Goal: Information Seeking & Learning: Learn about a topic

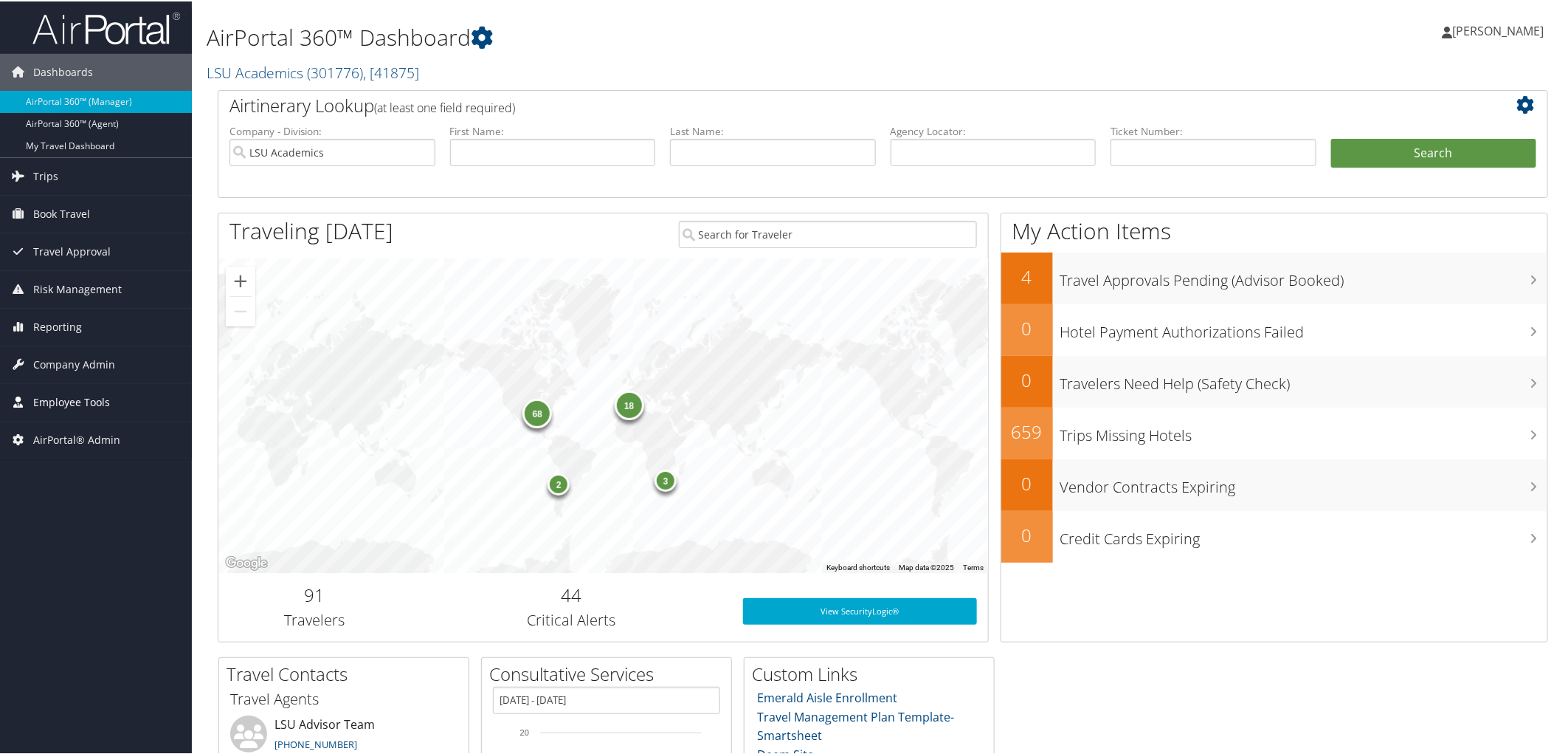
click at [114, 402] on link "Employee Tools" at bounding box center [96, 400] width 192 height 37
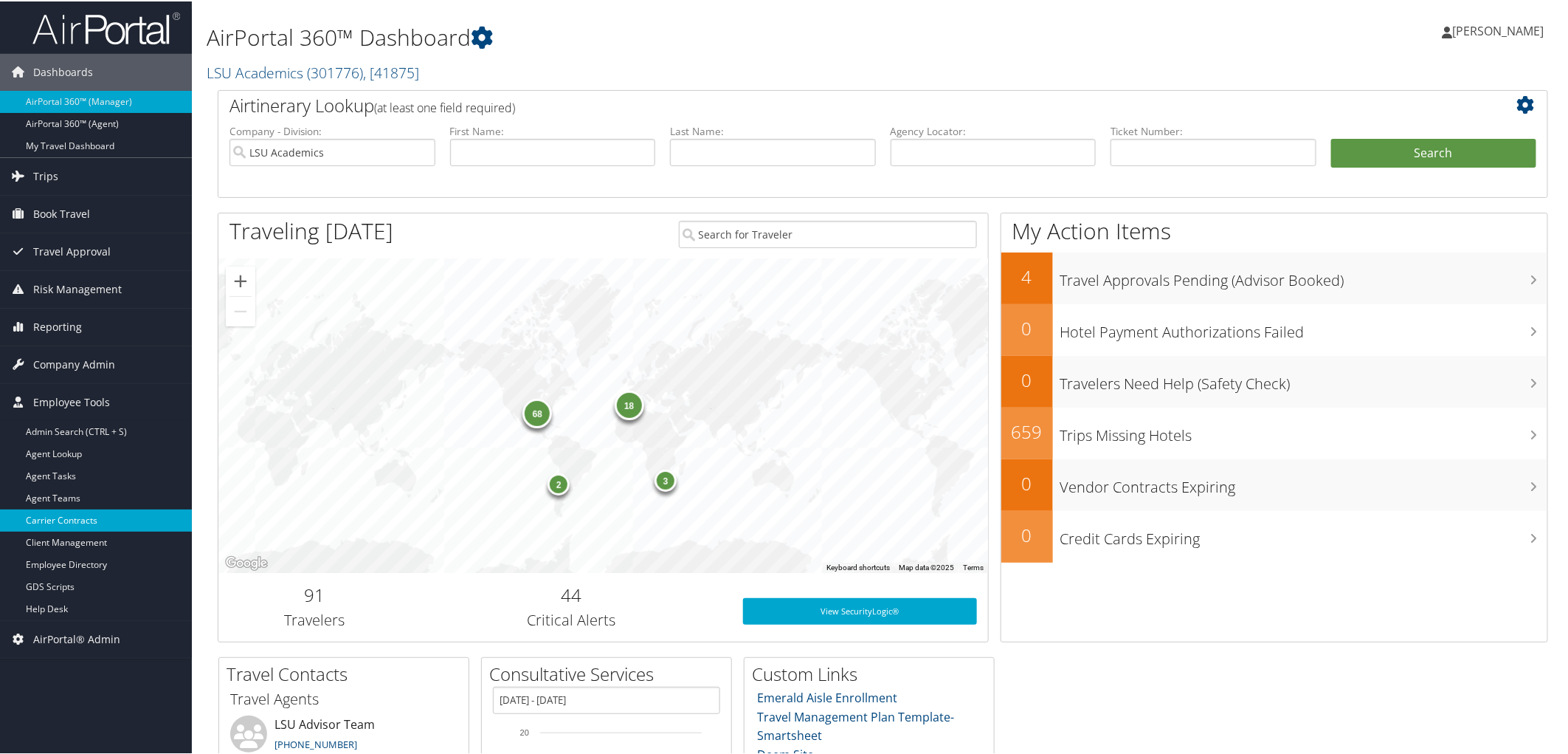
click at [74, 518] on link "Carrier Contracts" at bounding box center [96, 518] width 192 height 22
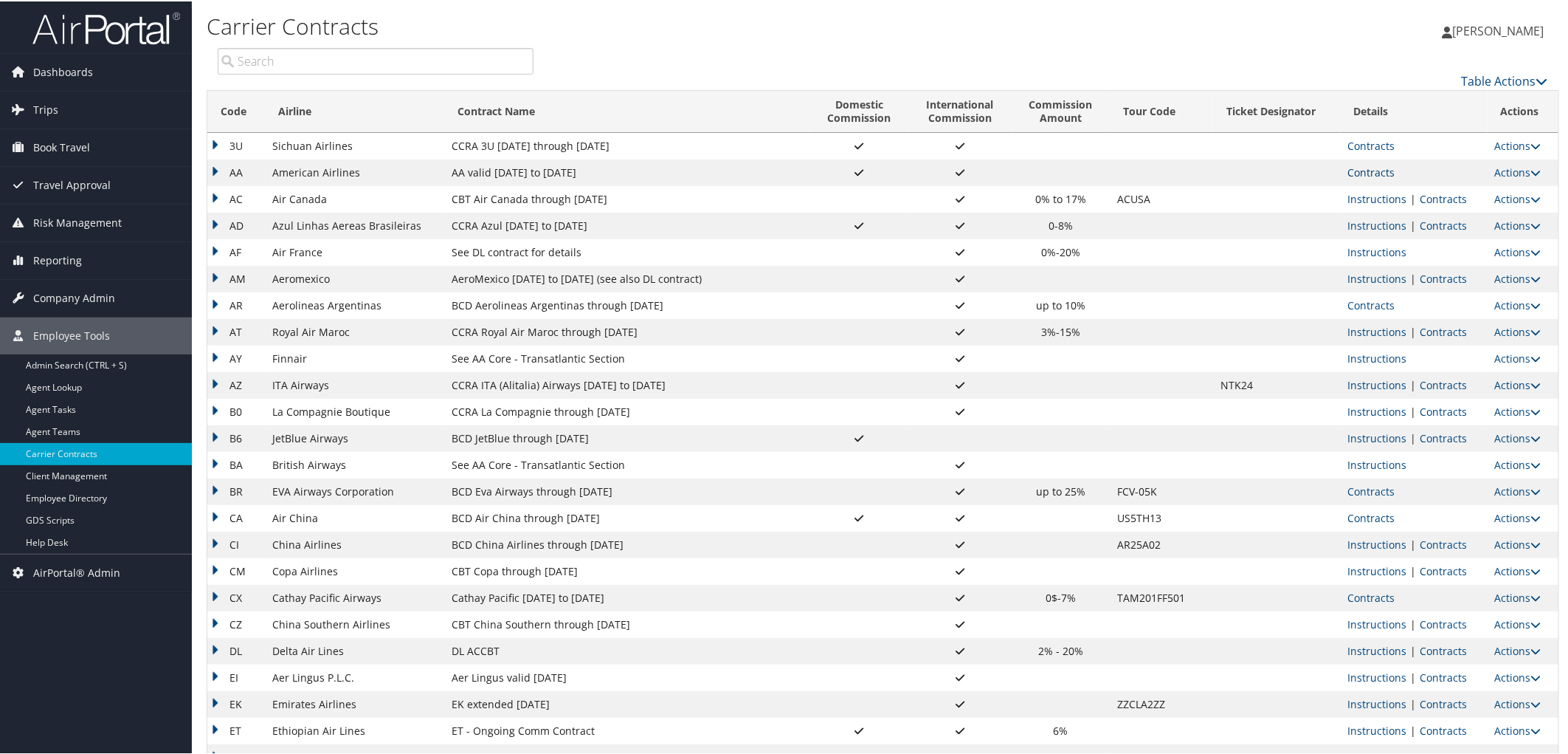
click at [1355, 171] on link "Contracts" at bounding box center [1371, 171] width 47 height 14
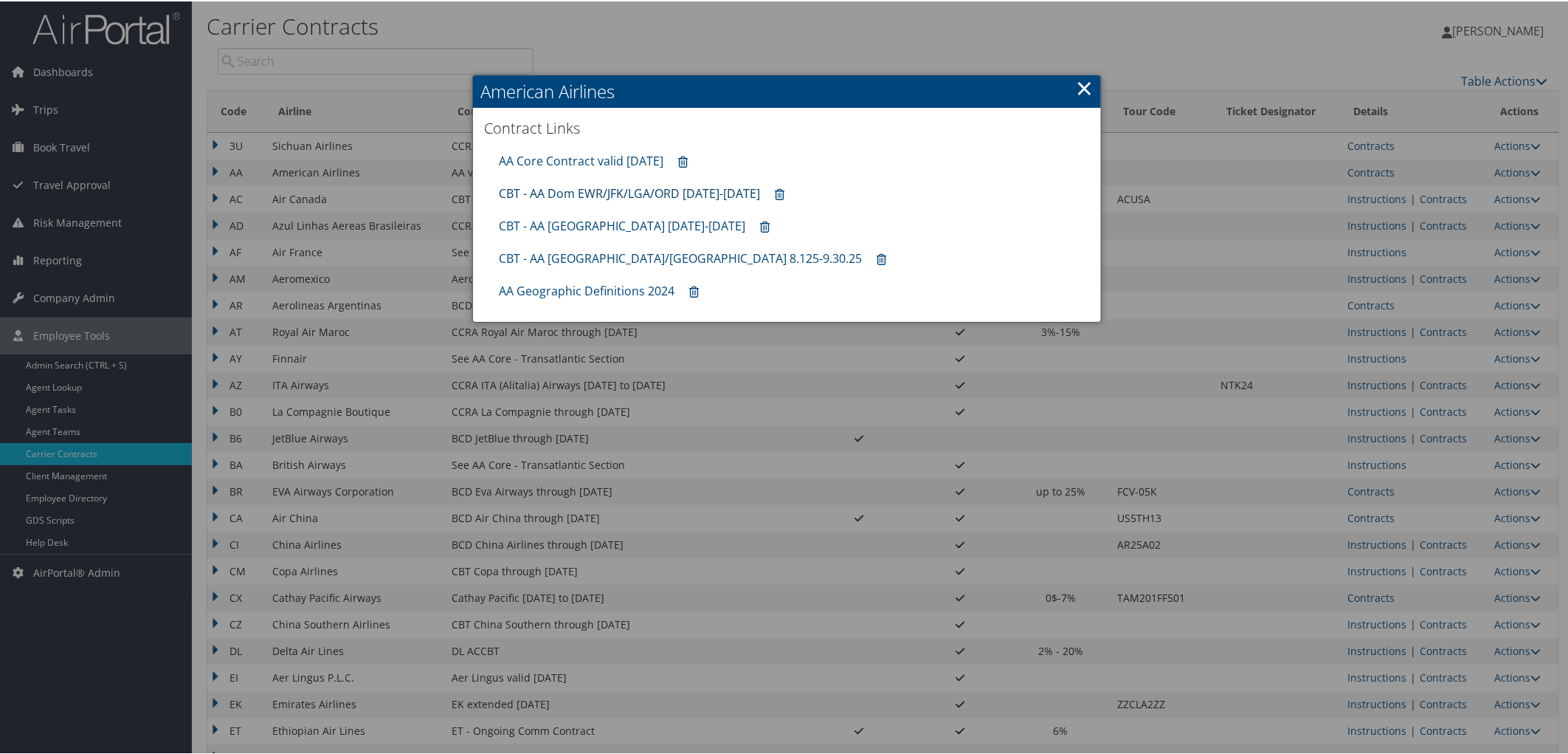
click at [593, 190] on link "CBT - AA Dom EWR/JFK/LGA/ORD [DATE]-[DATE]" at bounding box center [629, 192] width 261 height 17
click at [1078, 82] on link "×" at bounding box center [1084, 86] width 17 height 29
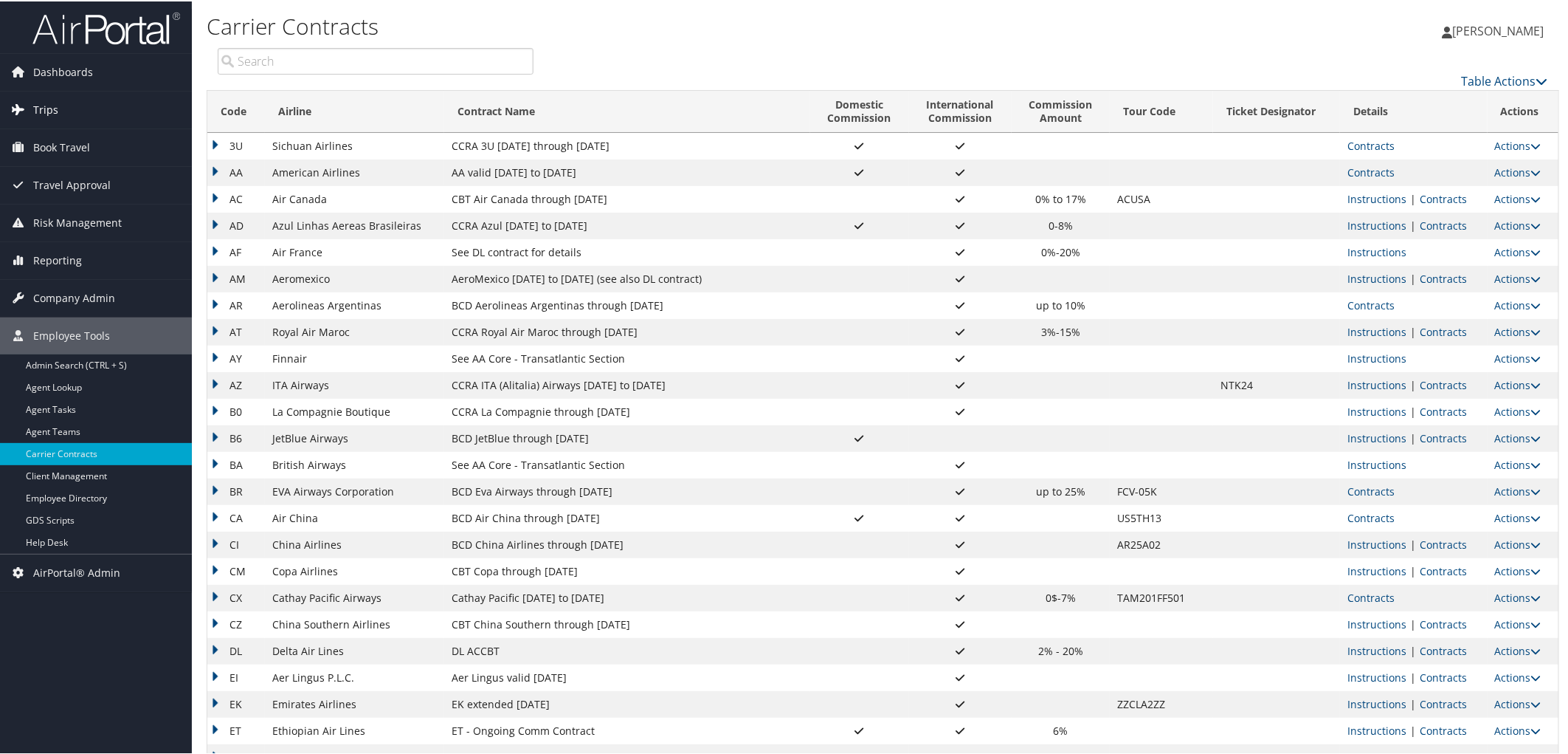
click at [76, 109] on link "Trips" at bounding box center [96, 108] width 192 height 37
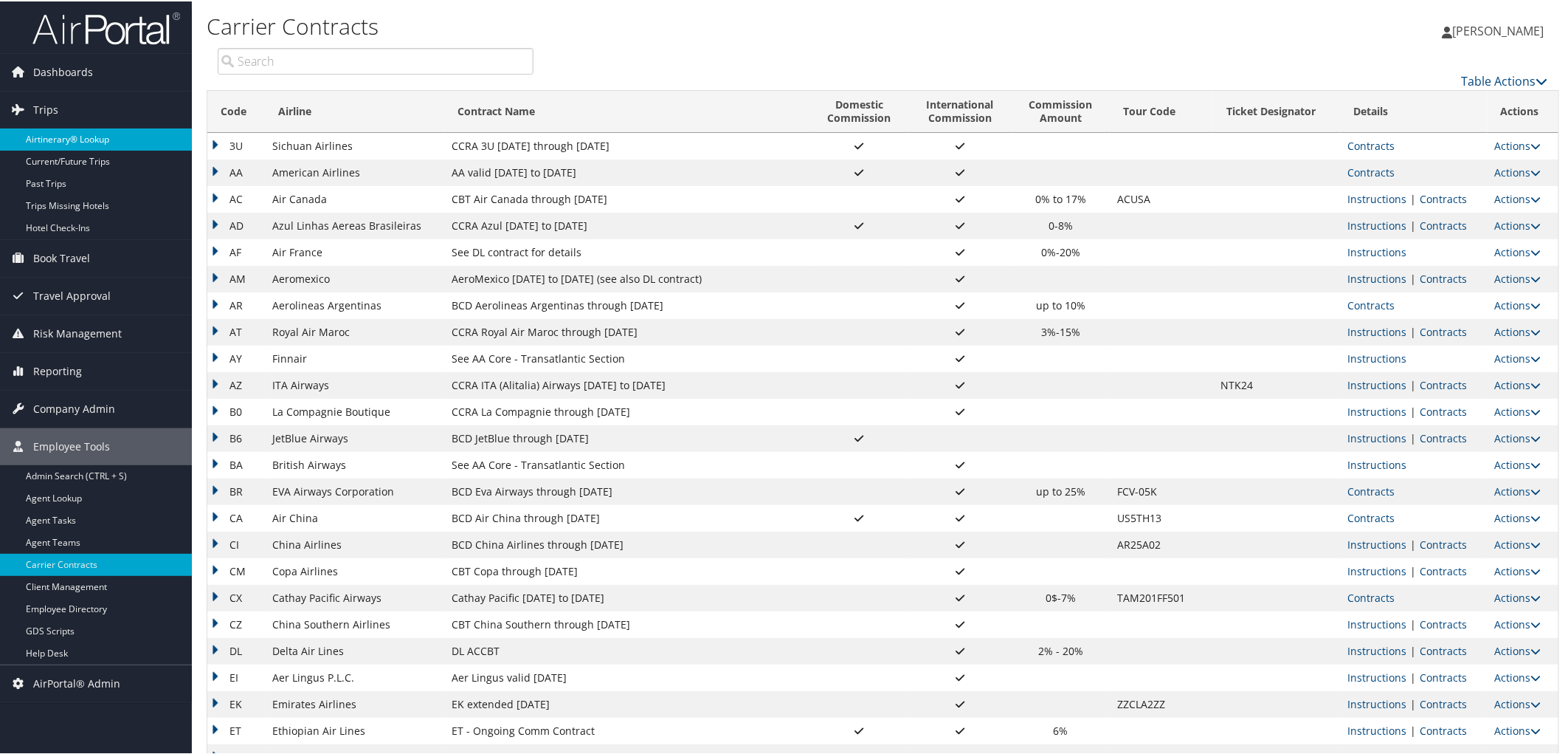
click at [68, 140] on link "Airtinerary® Lookup" at bounding box center [96, 138] width 192 height 22
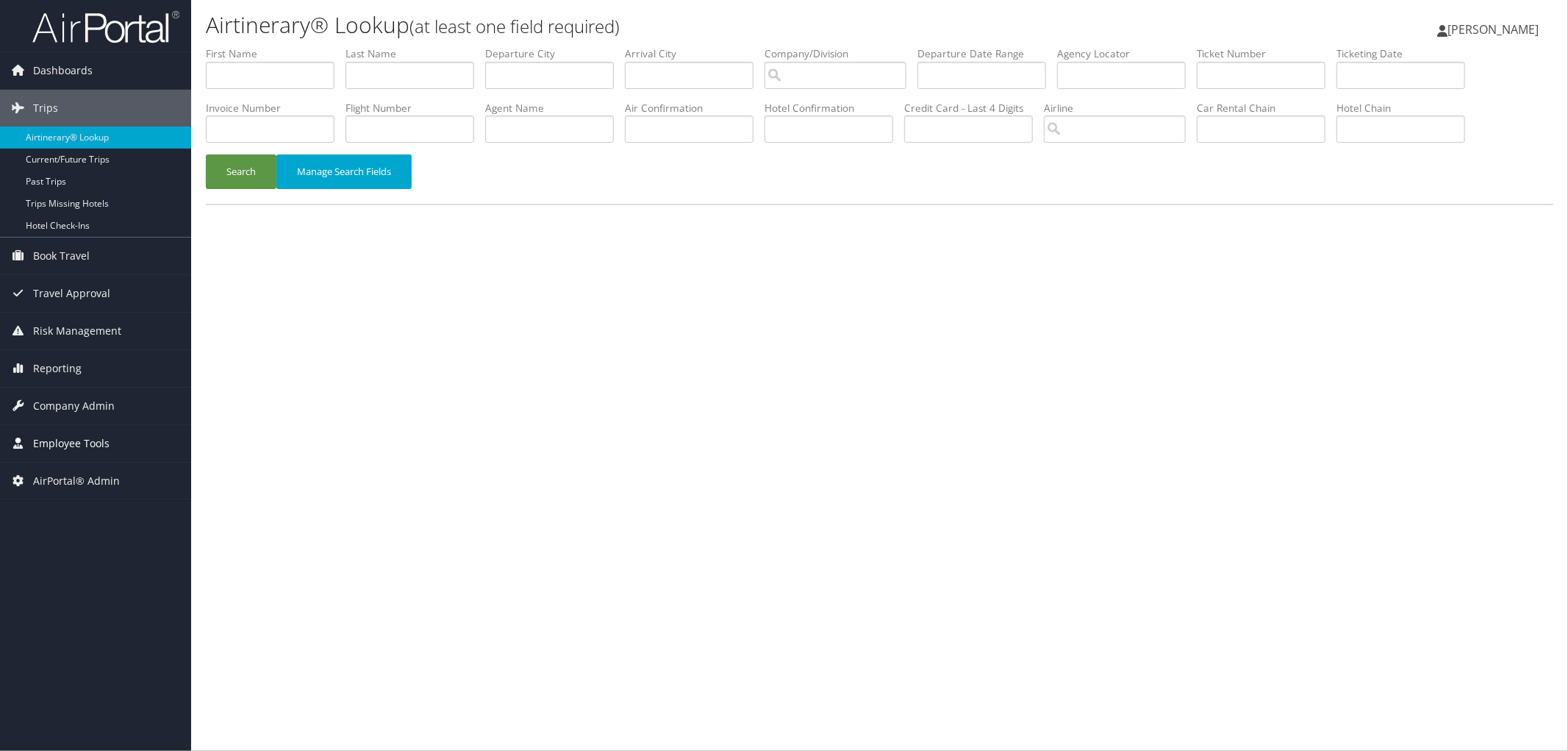
click at [74, 441] on span "Employee Tools" at bounding box center [71, 443] width 76 height 37
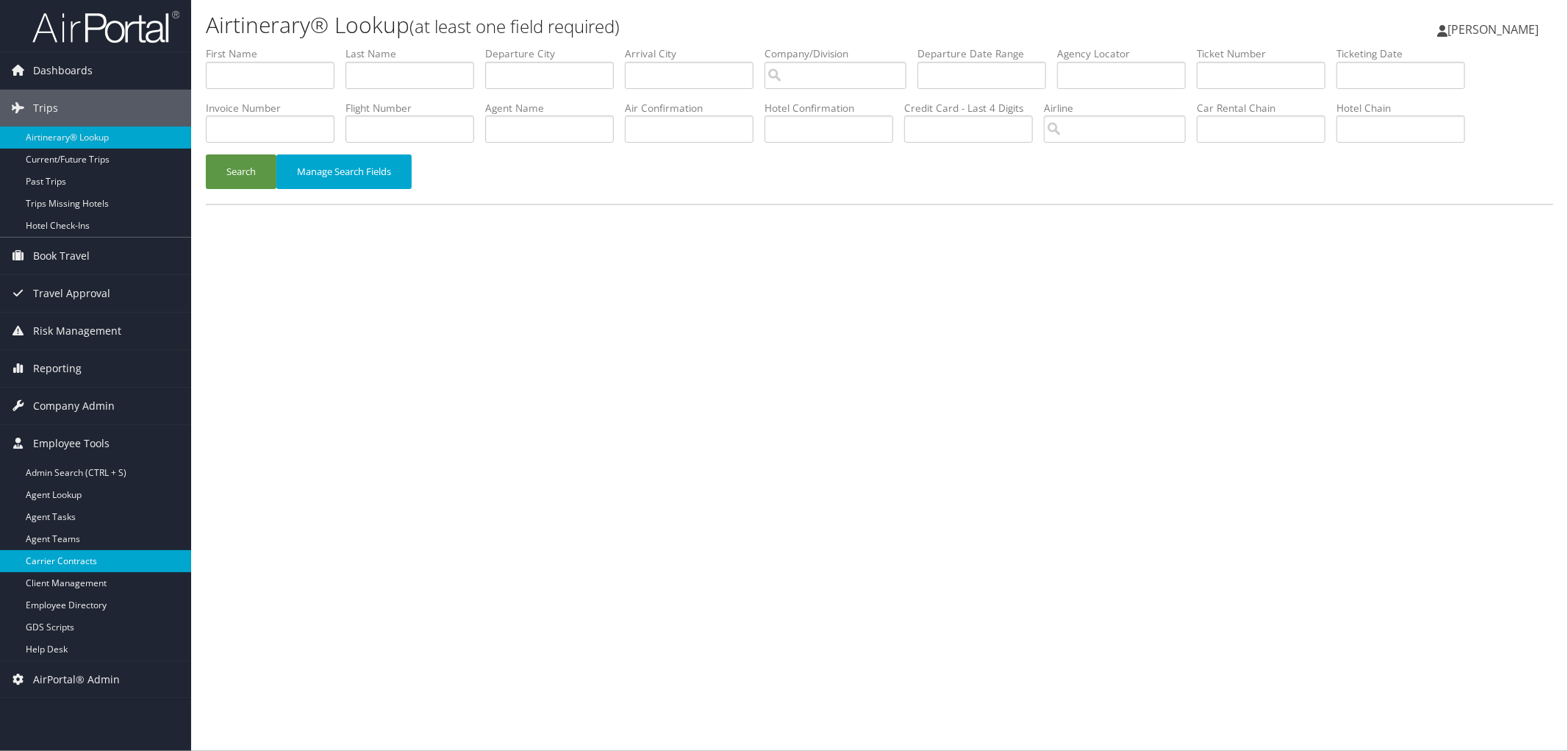
click at [59, 565] on link "Carrier Contracts" at bounding box center [95, 561] width 191 height 22
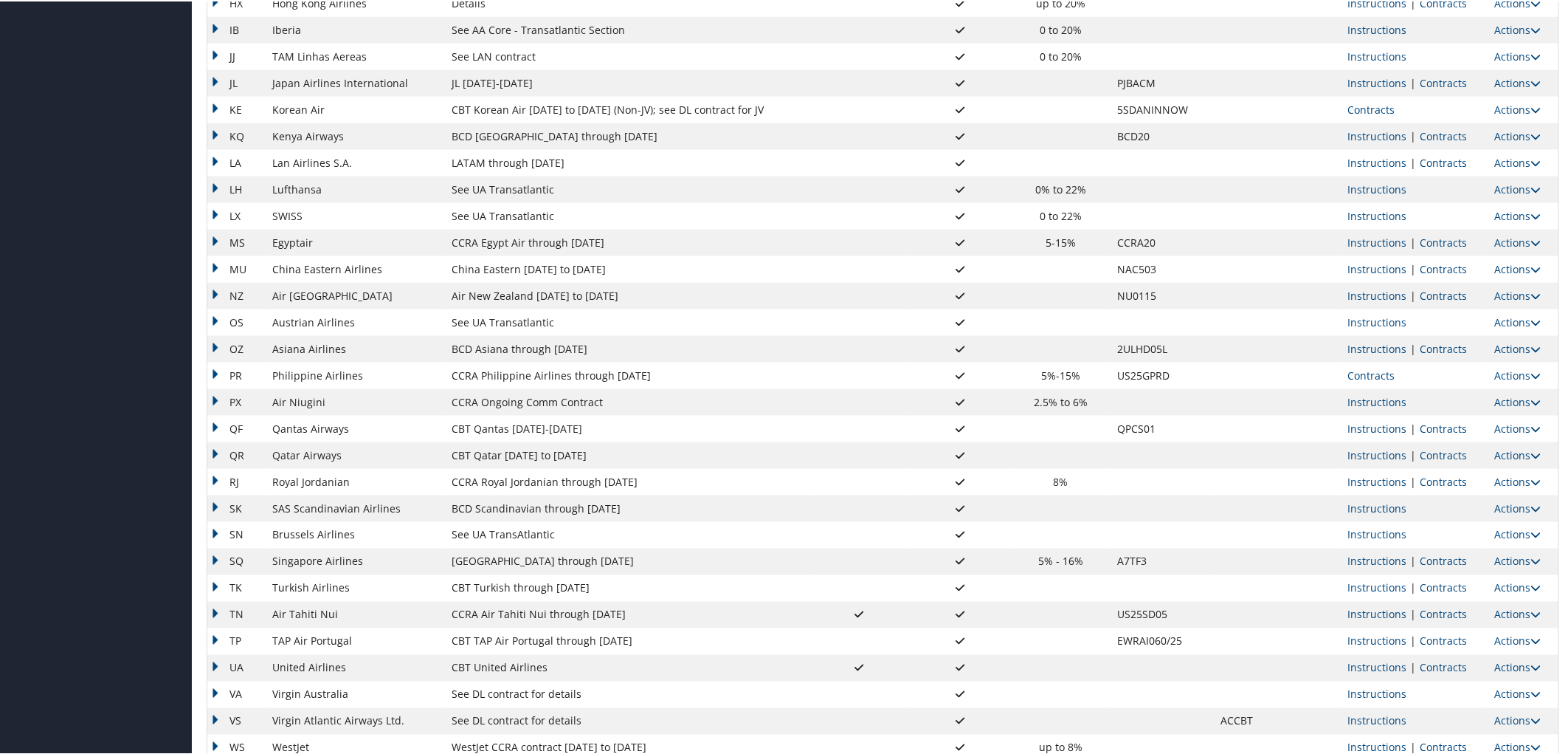
scroll to position [945, 0]
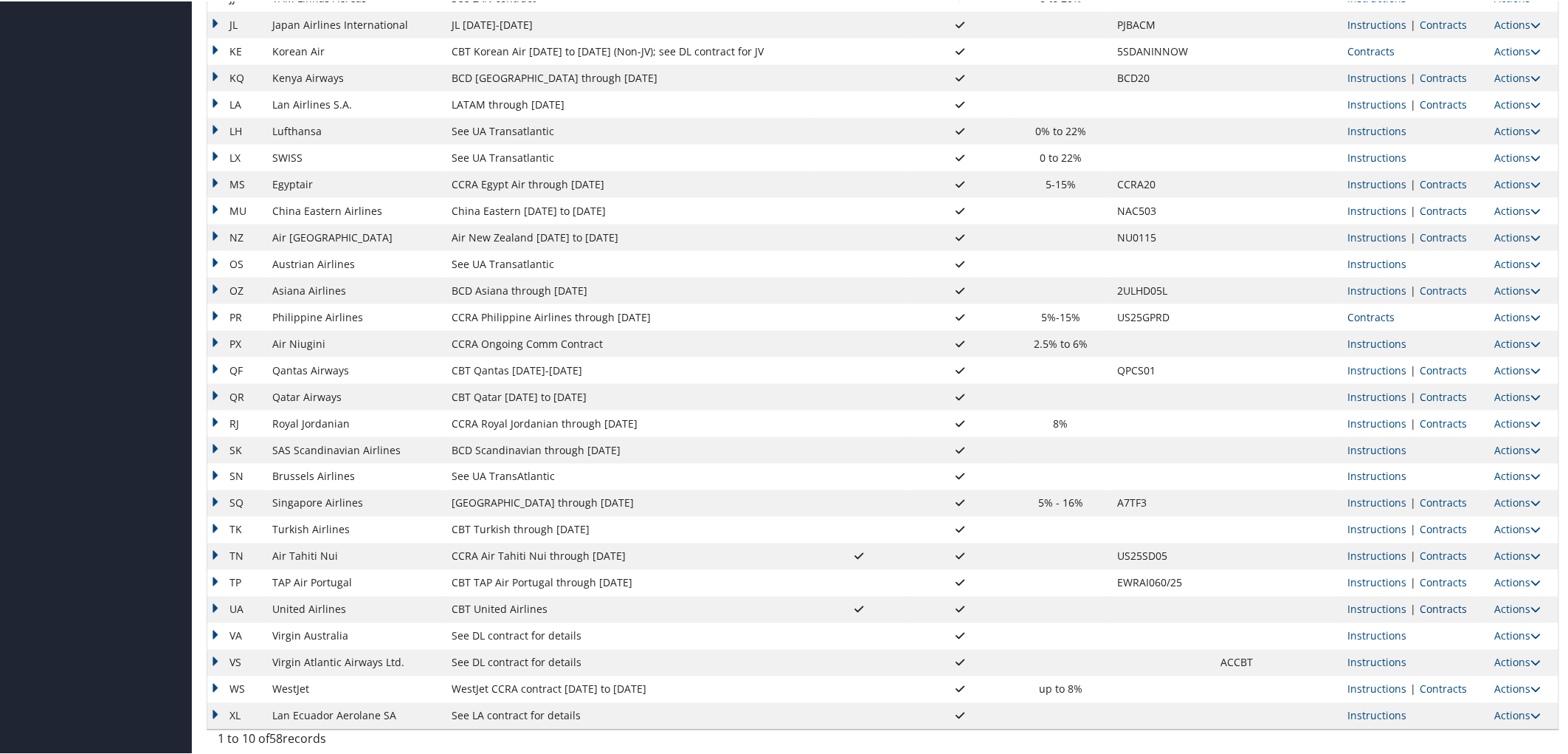
click at [1420, 604] on link "Contracts" at bounding box center [1443, 608] width 47 height 14
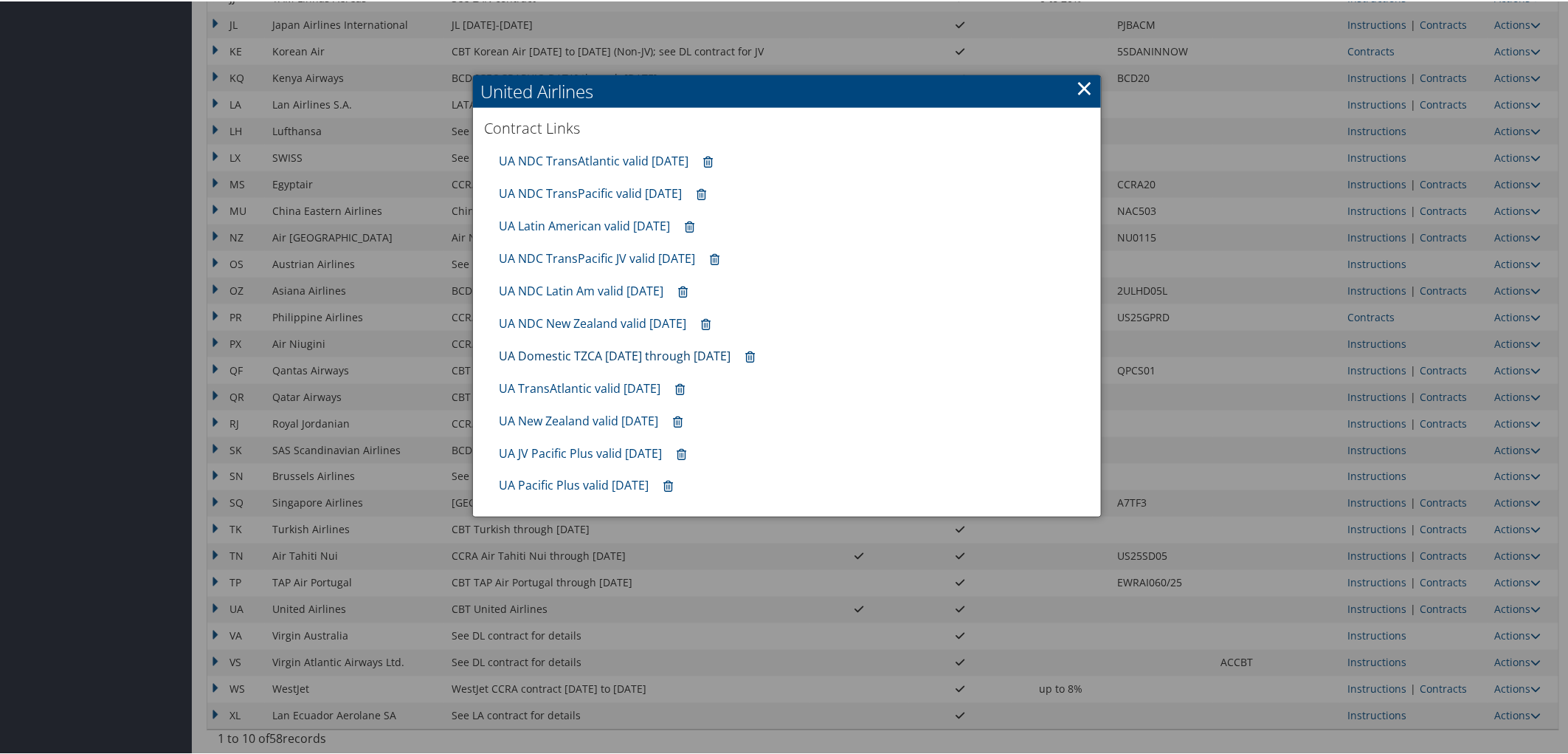
click at [550, 353] on link "UA Domestic TZCA 7.1.25 through 9.30.25" at bounding box center [614, 354] width 232 height 17
click at [585, 163] on link "UA NDC TransAtlantic valid 30sep25" at bounding box center [593, 160] width 190 height 17
click at [555, 221] on link "UA Latin American valid Sep2025" at bounding box center [584, 225] width 171 height 17
click at [571, 387] on link "UA TransAtlantic valid Sep2025" at bounding box center [579, 387] width 162 height 17
click at [550, 419] on link "UA New Zealand valid Sep2025" at bounding box center [578, 420] width 159 height 17
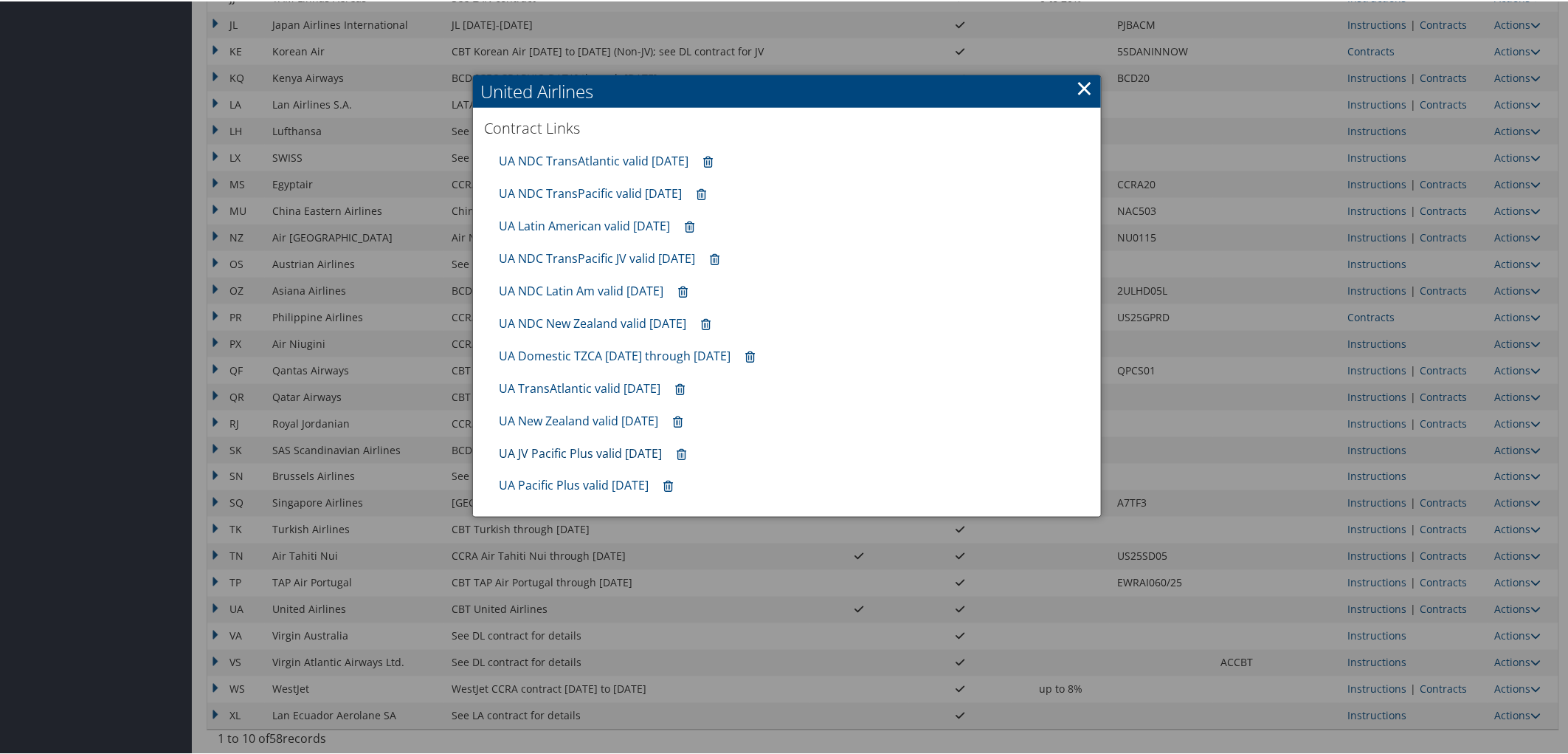
click at [579, 454] on link "UA JV Pacific Plus valid Sep2025" at bounding box center [580, 452] width 163 height 17
click at [557, 486] on link "UA Pacific Plus valid Sep2025" at bounding box center [573, 485] width 150 height 17
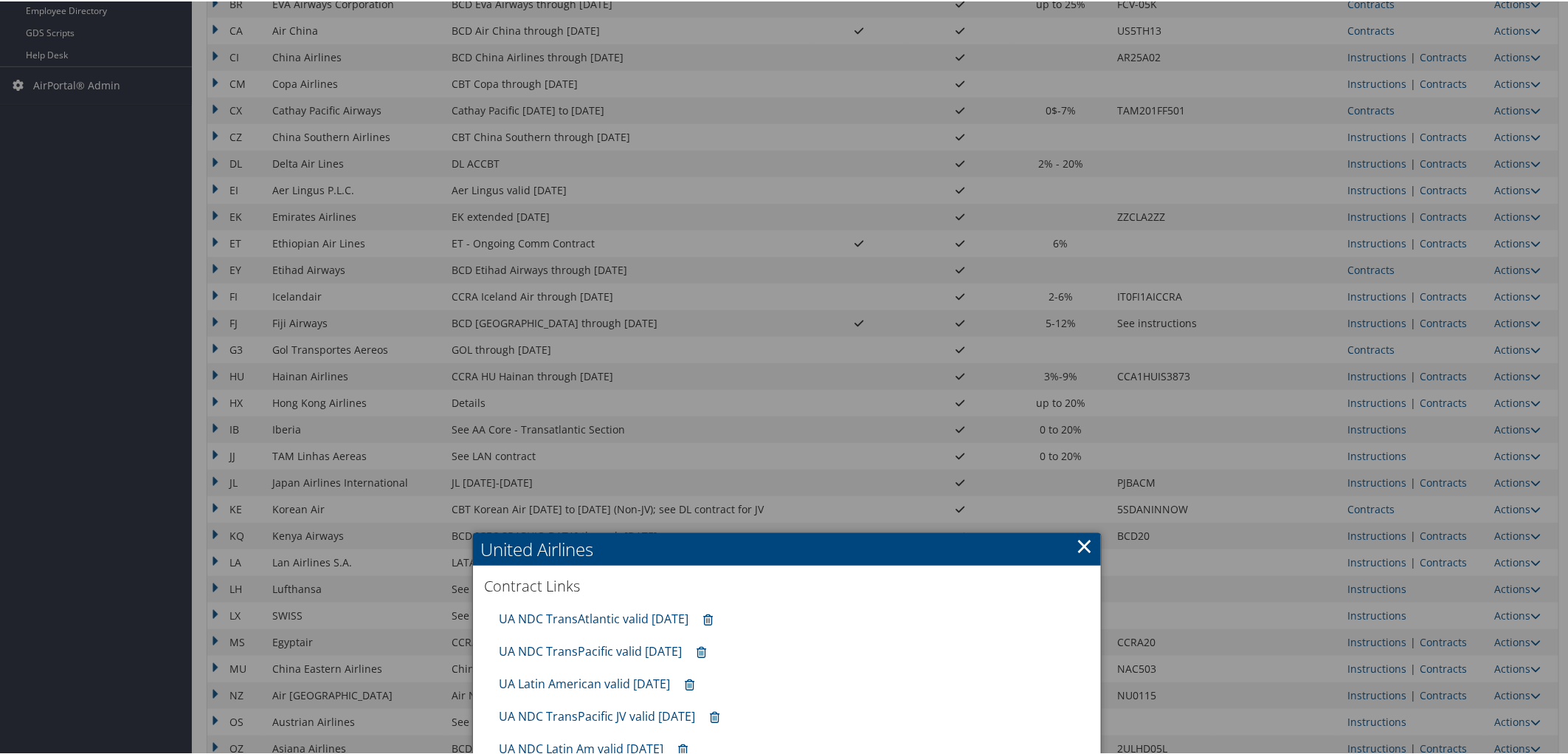
scroll to position [453, 0]
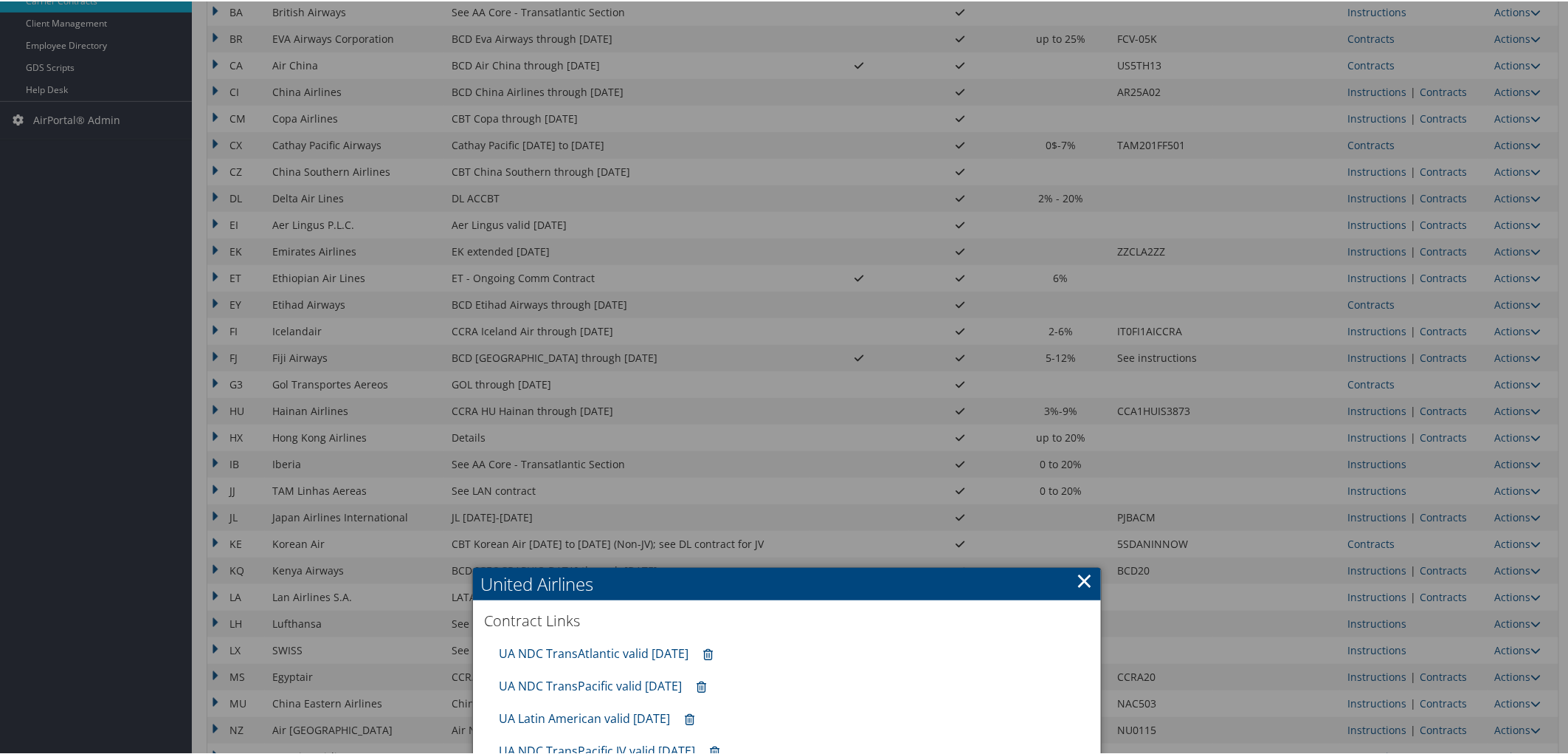
click at [1435, 199] on div at bounding box center [787, 377] width 1574 height 754
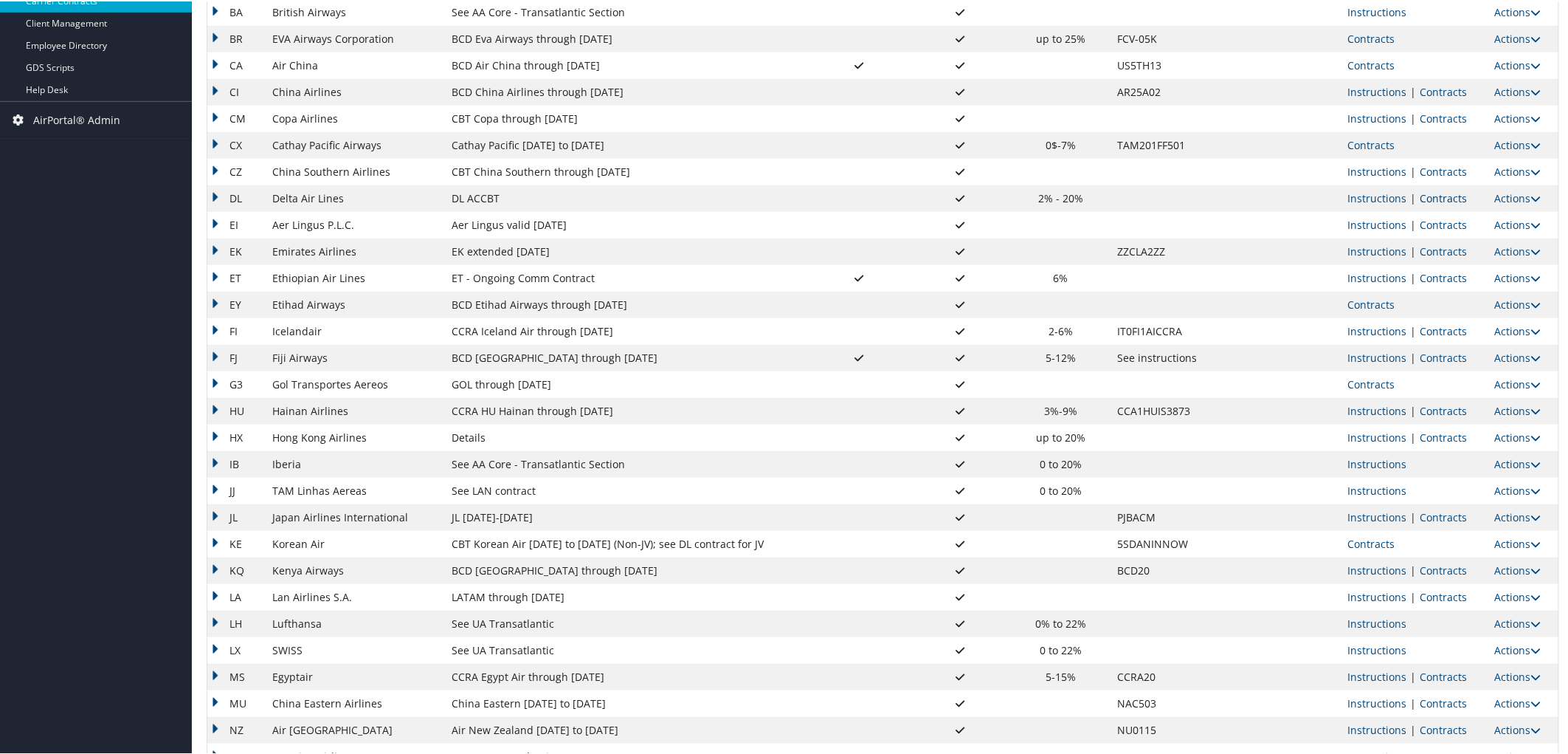
click at [1428, 200] on link "Contracts" at bounding box center [1443, 196] width 47 height 14
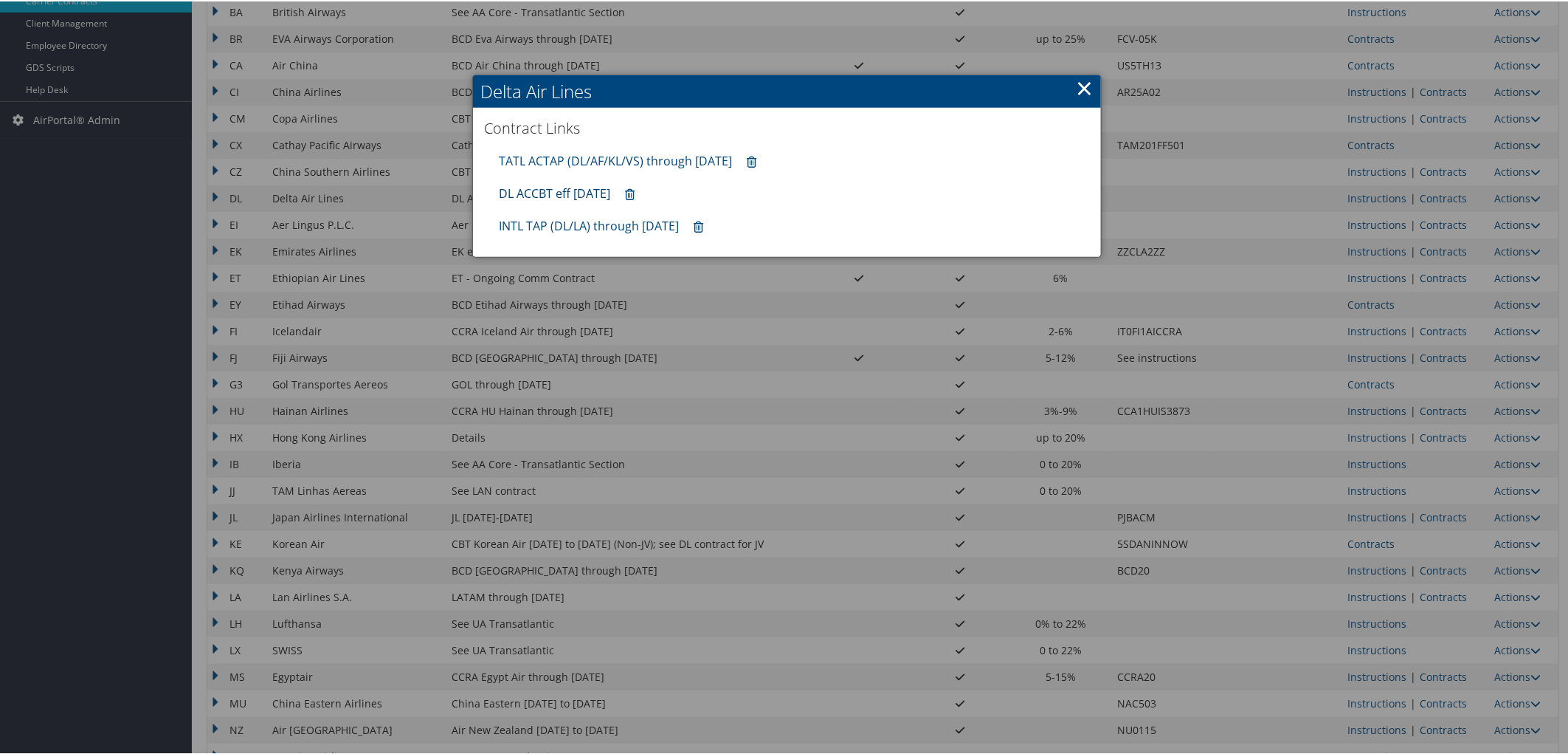
click at [557, 195] on link "DL ACCBT eff Aug 2025" at bounding box center [554, 192] width 111 height 17
click at [555, 227] on link "INTL TAP (DL/LA) through 1.31.26" at bounding box center [588, 225] width 180 height 17
click at [569, 156] on link "TATL ACTAP (DL/AF/KL/VS) through 06.30.26" at bounding box center [615, 160] width 233 height 17
click at [1372, 297] on div at bounding box center [787, 377] width 1574 height 754
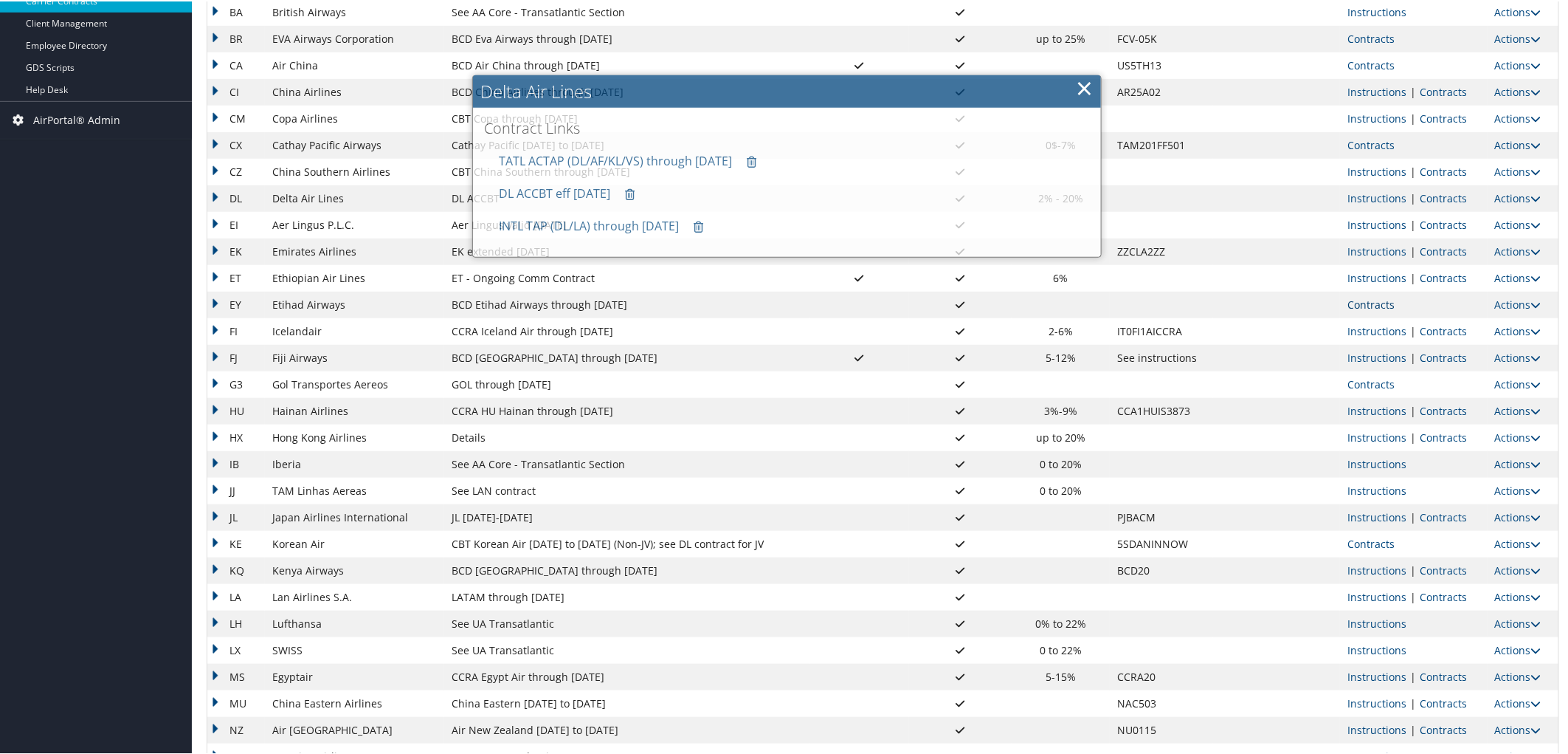
click at [1370, 304] on link "Contracts" at bounding box center [1371, 303] width 47 height 14
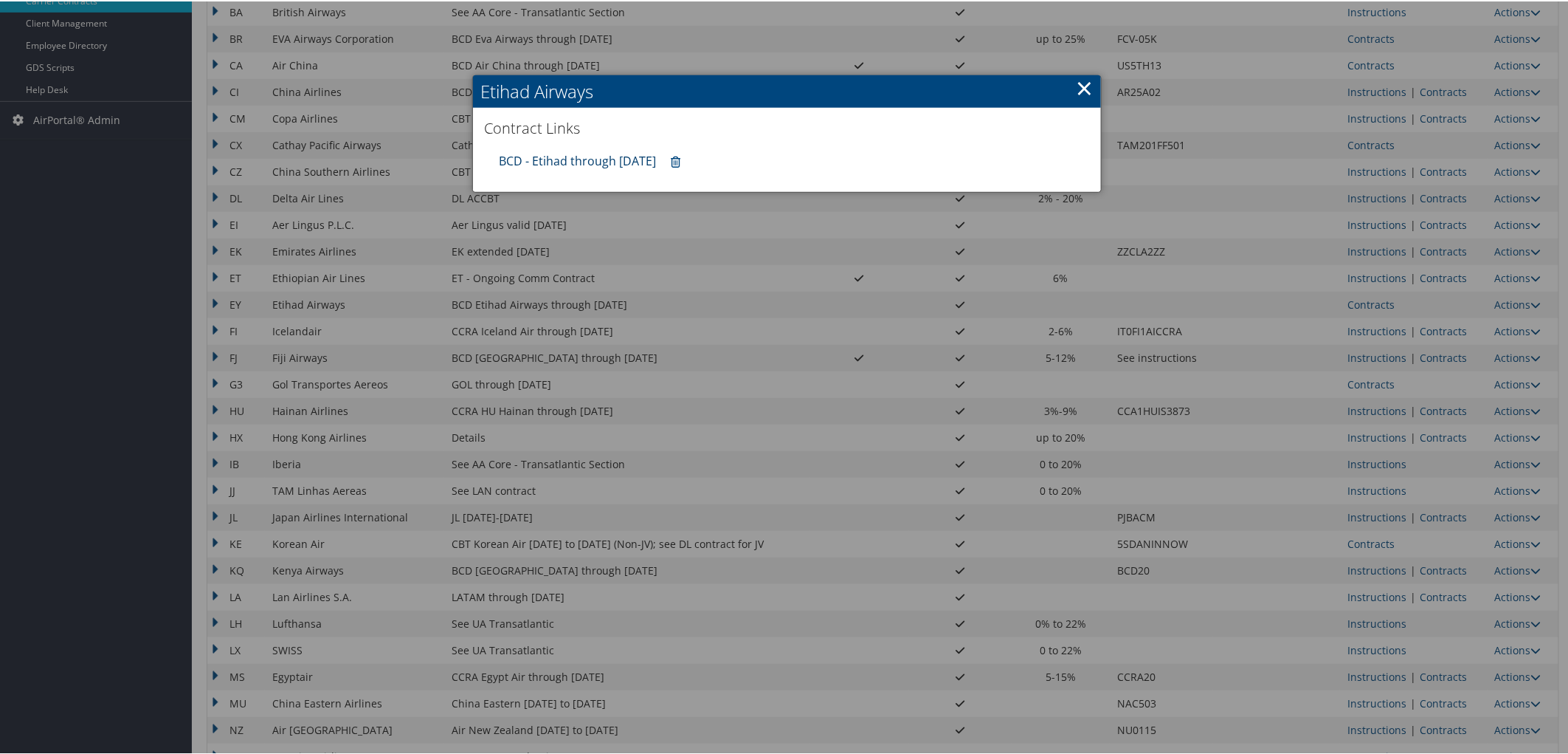
click at [557, 163] on link "BCD - Etihad through 12.31.25" at bounding box center [577, 160] width 157 height 17
